Goal: Information Seeking & Learning: Learn about a topic

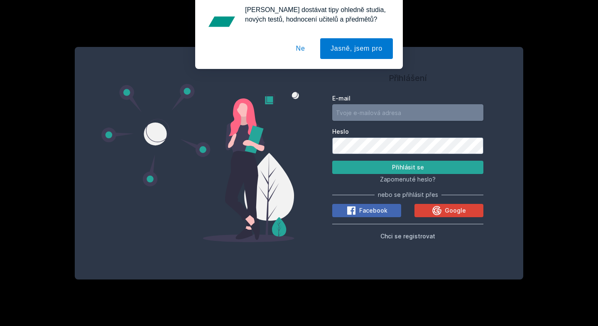
click at [369, 109] on input "E-mail" at bounding box center [407, 112] width 151 height 17
type input "fifa.urban@gmail.com"
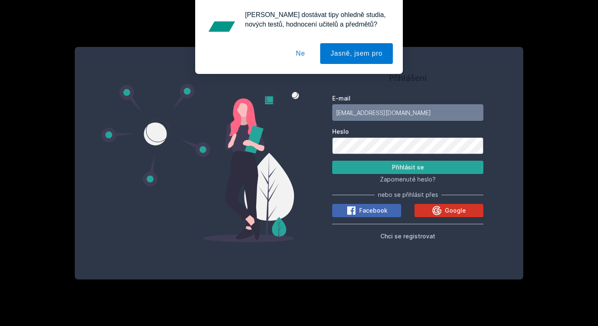
click at [426, 212] on button "Google" at bounding box center [448, 210] width 69 height 13
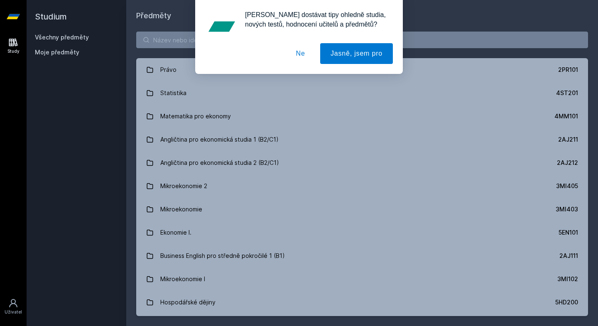
click at [300, 51] on button "Ne" at bounding box center [301, 53] width 30 height 21
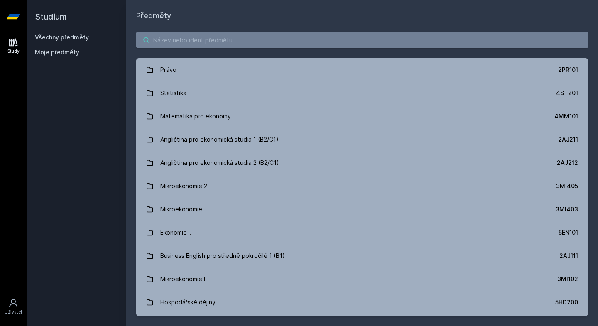
click at [299, 37] on input "search" at bounding box center [362, 40] width 452 height 17
paste input "Analýza a návrh testů softwaru"
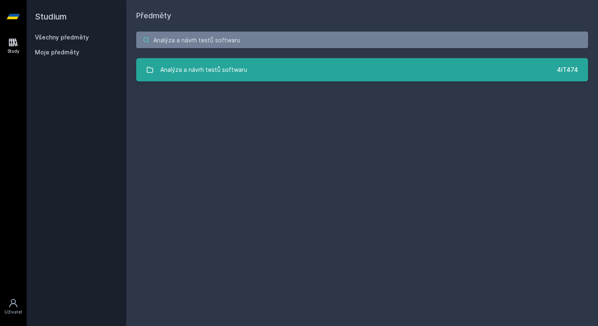
type input "Analýza a návrh testů softwaru"
click at [216, 69] on div "Analýza a návrh testů softwaru" at bounding box center [203, 69] width 87 height 17
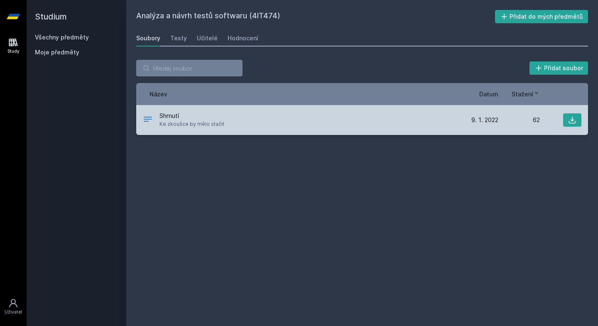
click at [201, 130] on div "Shrnutí Ke zkoušce by mělo stačit [DATE] [DATE] 62" at bounding box center [362, 120] width 452 height 30
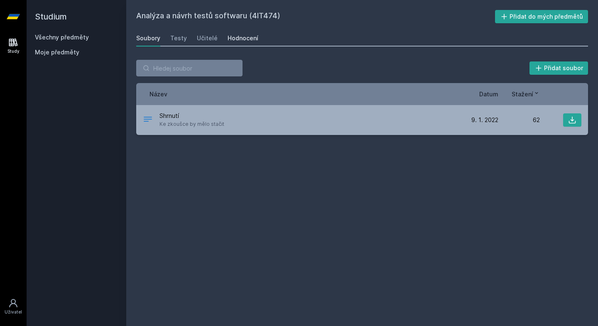
click at [234, 40] on div "Hodnocení" at bounding box center [243, 38] width 31 height 8
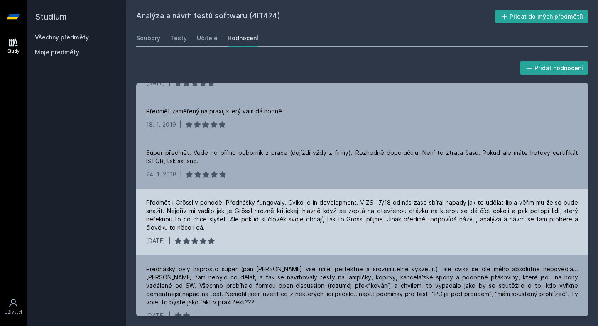
scroll to position [149, 0]
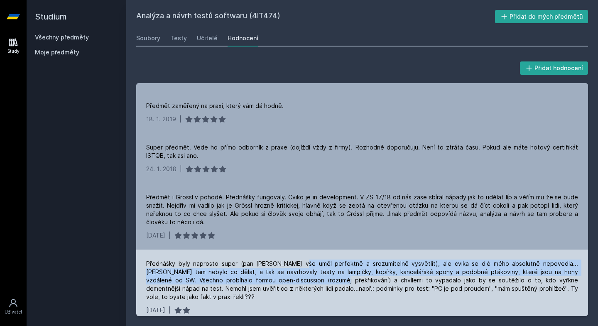
drag, startPoint x: 291, startPoint y: 264, endPoint x: 253, endPoint y: 277, distance: 40.2
click at [253, 277] on div "Přednášky byly naprosto super (pan [PERSON_NAME] vše uměl perfektně a srozumite…" at bounding box center [362, 281] width 432 height 42
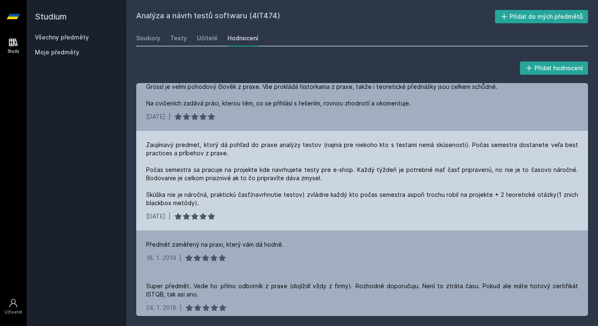
scroll to position [0, 0]
